Goal: Task Accomplishment & Management: Complete application form

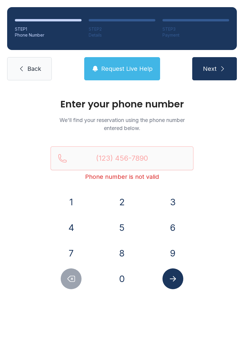
click at [128, 255] on button "8" at bounding box center [122, 253] width 21 height 21
click at [74, 197] on button "1" at bounding box center [71, 202] width 21 height 21
click at [178, 222] on button "6" at bounding box center [172, 227] width 21 height 21
click at [174, 218] on button "6" at bounding box center [172, 227] width 21 height 21
click at [124, 278] on button "0" at bounding box center [122, 278] width 21 height 21
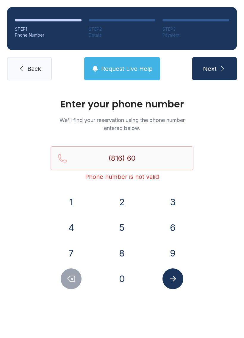
click at [70, 225] on button "4" at bounding box center [71, 227] width 21 height 21
click at [72, 249] on button "7" at bounding box center [71, 253] width 21 height 21
click at [122, 257] on button "8" at bounding box center [122, 253] width 21 height 21
click at [65, 201] on button "1" at bounding box center [71, 202] width 21 height 21
click at [129, 226] on button "5" at bounding box center [122, 227] width 21 height 21
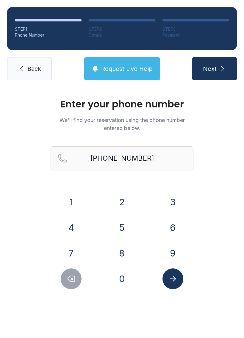
click at [179, 275] on button "Submit lookup form" at bounding box center [172, 278] width 21 height 21
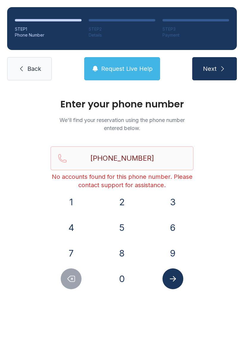
click at [219, 75] on button "Next" at bounding box center [214, 68] width 45 height 23
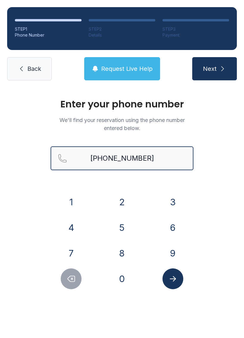
type input "[PHONE_NUMBER]"
click at [36, 66] on span "Back" at bounding box center [34, 69] width 14 height 8
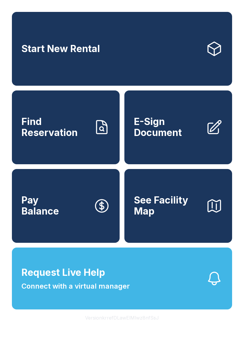
click at [192, 136] on span "E-Sign Document" at bounding box center [167, 127] width 67 height 22
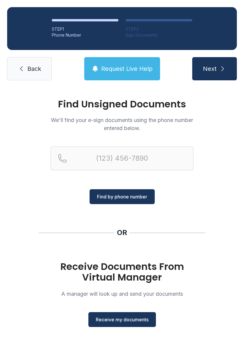
click at [131, 318] on span "Receive my documents" at bounding box center [122, 319] width 53 height 7
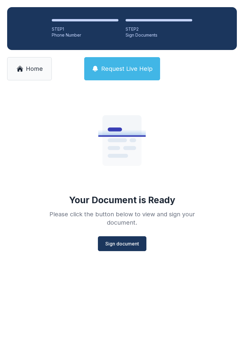
click at [129, 242] on span "Sign document" at bounding box center [122, 243] width 34 height 7
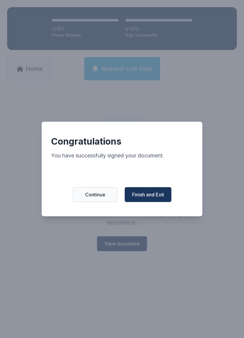
click at [153, 198] on span "Finish and Exit" at bounding box center [148, 194] width 32 height 7
